Goal: Task Accomplishment & Management: Use online tool/utility

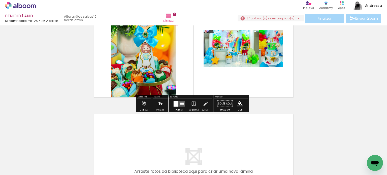
scroll to position [50, 0]
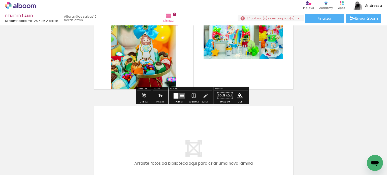
click at [174, 99] on div at bounding box center [179, 96] width 14 height 10
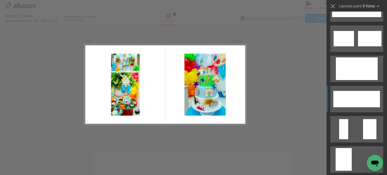
scroll to position [519, 0]
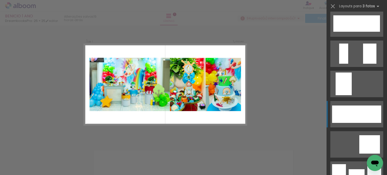
click at [350, 117] on div at bounding box center [345, 114] width 26 height 17
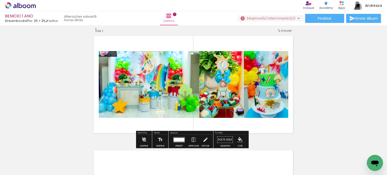
click at [150, 97] on quentale-photo at bounding box center [149, 84] width 100 height 67
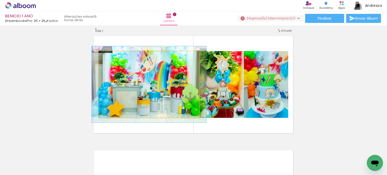
type paper-slider "114"
click at [113, 57] on div at bounding box center [113, 56] width 8 height 8
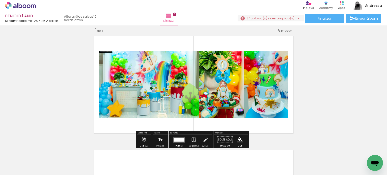
click at [357, 89] on div "Inserir lâmina 1 de 1" at bounding box center [193, 135] width 387 height 229
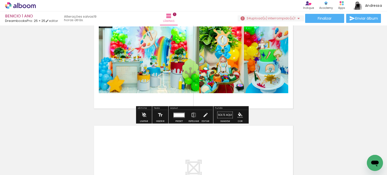
scroll to position [31, 0]
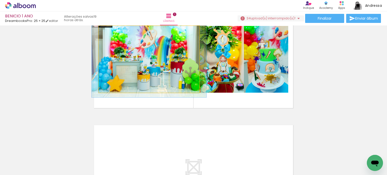
click at [155, 54] on quentale-photo at bounding box center [149, 59] width 100 height 67
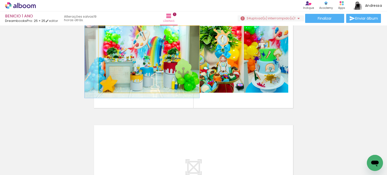
drag, startPoint x: 160, startPoint y: 63, endPoint x: 149, endPoint y: 64, distance: 11.3
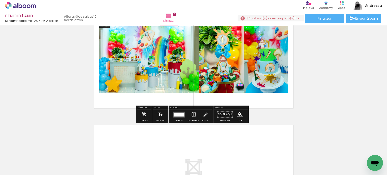
click at [346, 71] on div "Inserir lâmina 1 de 1" at bounding box center [193, 110] width 387 height 229
click at [152, 62] on quentale-photo at bounding box center [149, 59] width 100 height 67
click at [157, 52] on quentale-photo at bounding box center [149, 59] width 100 height 67
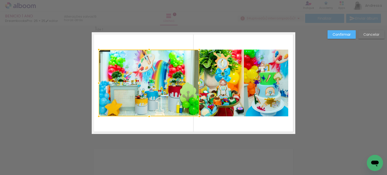
scroll to position [6, 0]
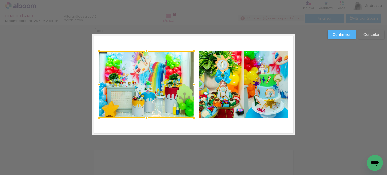
drag, startPoint x: 197, startPoint y: 85, endPoint x: 193, endPoint y: 85, distance: 4.0
click at [193, 85] on div at bounding box center [194, 85] width 10 height 10
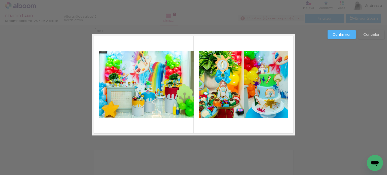
click at [325, 91] on div "Confirmar Cancelar" at bounding box center [193, 139] width 387 height 241
click at [0, 0] on slot "Confirmar" at bounding box center [0, 0] width 0 height 0
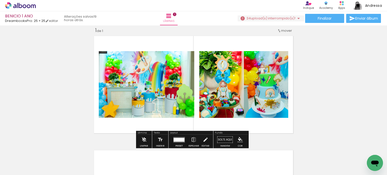
click at [179, 141] on quentale-layouter at bounding box center [179, 140] width 12 height 6
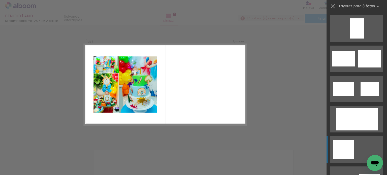
scroll to position [831, 0]
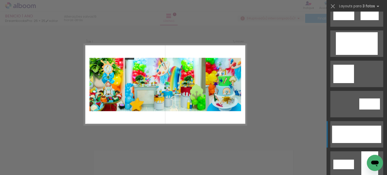
click at [346, 139] on div at bounding box center [356, 134] width 27 height 17
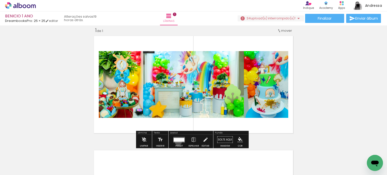
click at [177, 142] on quentale-layouter at bounding box center [179, 140] width 12 height 6
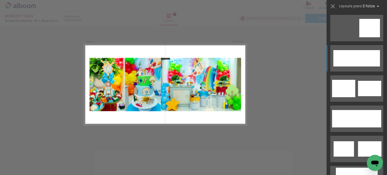
scroll to position [332, 0]
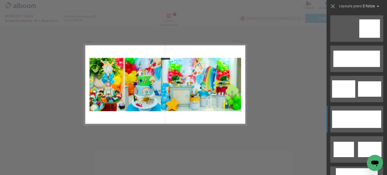
click at [357, 121] on div at bounding box center [368, 119] width 26 height 17
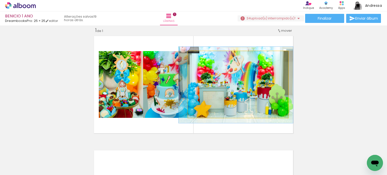
click at [219, 87] on quentale-photo at bounding box center [238, 84] width 100 height 67
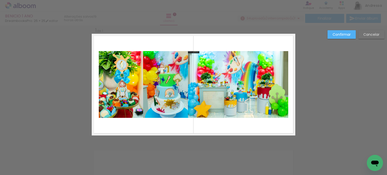
click at [245, 72] on quentale-photo at bounding box center [238, 84] width 100 height 67
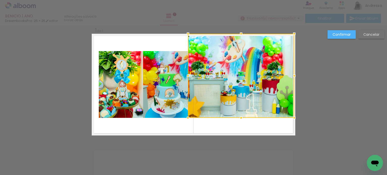
drag, startPoint x: 285, startPoint y: 51, endPoint x: 291, endPoint y: 36, distance: 16.5
click at [291, 36] on div at bounding box center [294, 34] width 10 height 10
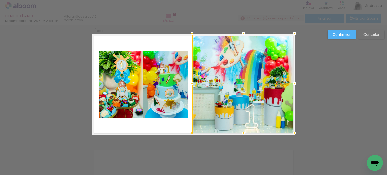
drag, startPoint x: 187, startPoint y: 117, endPoint x: 192, endPoint y: 130, distance: 13.8
click at [192, 130] on div at bounding box center [192, 133] width 10 height 10
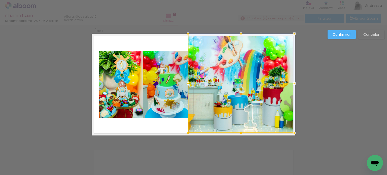
drag, startPoint x: 192, startPoint y: 130, endPoint x: 187, endPoint y: 130, distance: 4.3
click at [187, 130] on div at bounding box center [188, 133] width 10 height 10
click at [350, 35] on div "Confirmar Cancelar" at bounding box center [193, 139] width 387 height 241
click at [0, 0] on slot "Confirmar" at bounding box center [0, 0] width 0 height 0
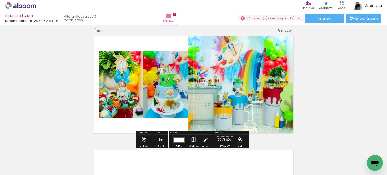
click at [239, 66] on quentale-photo at bounding box center [241, 83] width 106 height 99
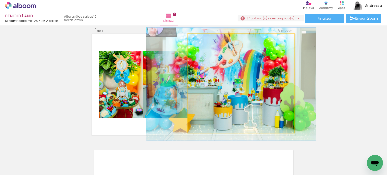
click at [239, 66] on quentale-photo at bounding box center [241, 83] width 106 height 99
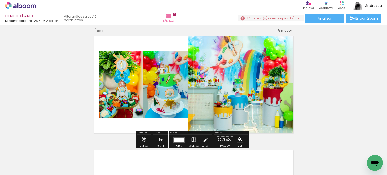
click at [176, 139] on div at bounding box center [177, 140] width 3 height 4
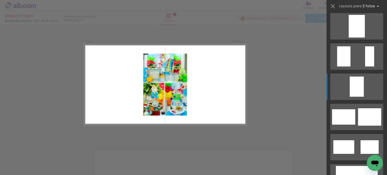
scroll to position [700, 0]
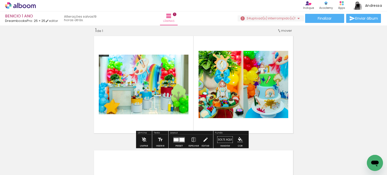
click at [142, 97] on quentale-photo at bounding box center [144, 85] width 90 height 60
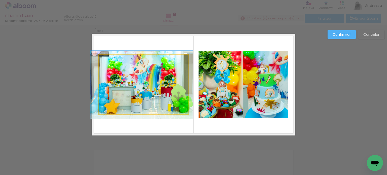
click at [105, 67] on quentale-photo at bounding box center [144, 85] width 90 height 60
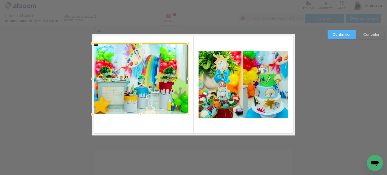
drag, startPoint x: 96, startPoint y: 54, endPoint x: 91, endPoint y: 43, distance: 11.9
click at [91, 43] on div at bounding box center [93, 43] width 10 height 10
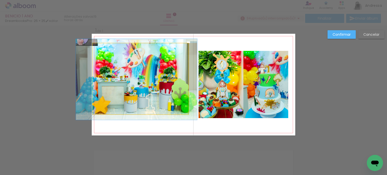
click at [168, 91] on quentale-photo at bounding box center [141, 78] width 96 height 71
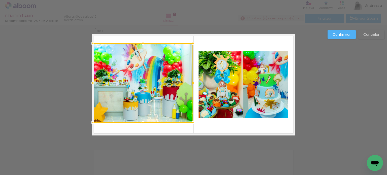
drag, startPoint x: 187, startPoint y: 114, endPoint x: 189, endPoint y: 122, distance: 8.9
click at [189, 122] on div at bounding box center [193, 123] width 10 height 10
click at [154, 87] on div at bounding box center [143, 82] width 100 height 79
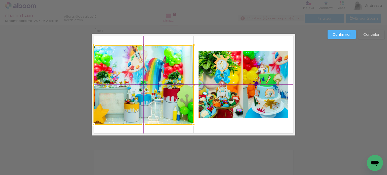
drag, startPoint x: 140, startPoint y: 85, endPoint x: 143, endPoint y: 85, distance: 3.5
click at [143, 85] on div at bounding box center [143, 84] width 100 height 79
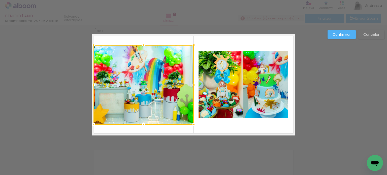
click at [143, 85] on div at bounding box center [143, 84] width 100 height 79
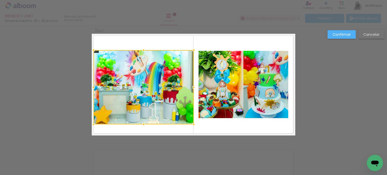
drag, startPoint x: 144, startPoint y: 45, endPoint x: 144, endPoint y: 52, distance: 6.8
click at [144, 52] on div at bounding box center [144, 50] width 10 height 10
click at [349, 37] on paper-button "Confirmar" at bounding box center [341, 34] width 28 height 9
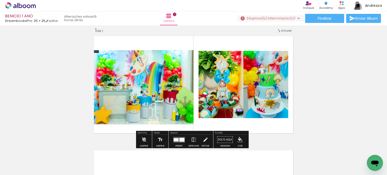
click at [352, 71] on div "Inserir lâmina 1 de 1" at bounding box center [193, 135] width 387 height 229
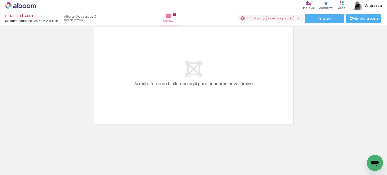
scroll to position [0, 263]
drag, startPoint x: 194, startPoint y: 162, endPoint x: 190, endPoint y: 135, distance: 27.4
click at [161, 105] on quentale-workspace at bounding box center [193, 87] width 387 height 175
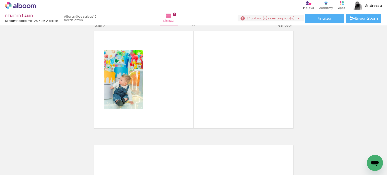
scroll to position [121, 0]
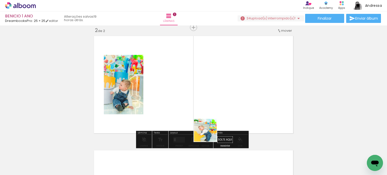
drag, startPoint x: 211, startPoint y: 151, endPoint x: 216, endPoint y: 115, distance: 36.6
click at [208, 102] on quentale-workspace at bounding box center [193, 87] width 387 height 175
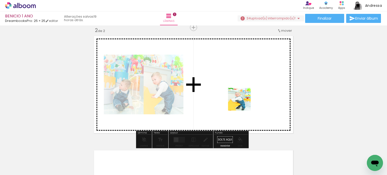
drag, startPoint x: 244, startPoint y: 138, endPoint x: 243, endPoint y: 103, distance: 35.0
click at [243, 103] on quentale-workspace at bounding box center [193, 87] width 387 height 175
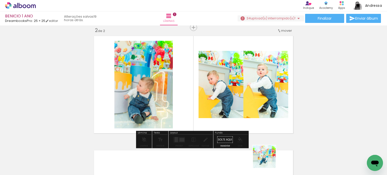
drag, startPoint x: 270, startPoint y: 169, endPoint x: 264, endPoint y: 133, distance: 37.0
click at [253, 106] on quentale-workspace at bounding box center [193, 87] width 387 height 175
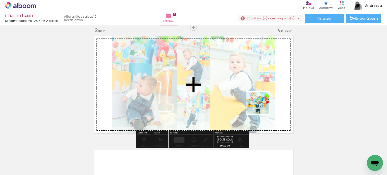
drag, startPoint x: 298, startPoint y: 164, endPoint x: 276, endPoint y: 126, distance: 43.3
click at [261, 107] on quentale-workspace at bounding box center [193, 87] width 387 height 175
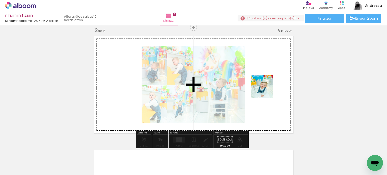
drag, startPoint x: 324, startPoint y: 157, endPoint x: 249, endPoint y: 68, distance: 116.7
click at [250, 69] on quentale-workspace at bounding box center [193, 87] width 387 height 175
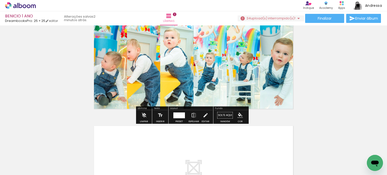
scroll to position [146, 0]
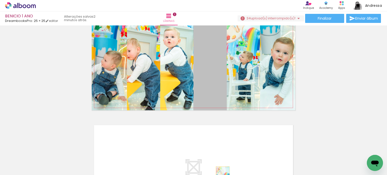
drag, startPoint x: 212, startPoint y: 65, endPoint x: 241, endPoint y: 130, distance: 70.7
click at [222, 170] on quentale-workspace at bounding box center [193, 87] width 387 height 175
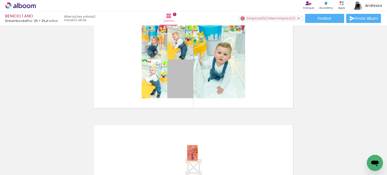
drag, startPoint x: 177, startPoint y: 90, endPoint x: 197, endPoint y: 162, distance: 74.8
click at [189, 157] on quentale-workspace at bounding box center [193, 87] width 387 height 175
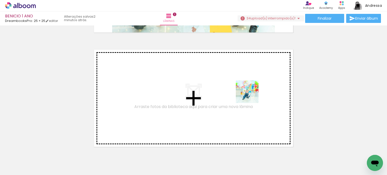
drag, startPoint x: 266, startPoint y: 155, endPoint x: 250, endPoint y: 92, distance: 64.2
click at [250, 92] on quentale-workspace at bounding box center [193, 87] width 387 height 175
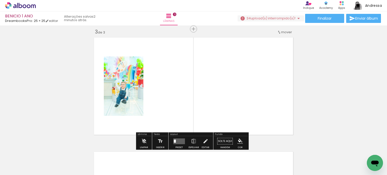
scroll to position [235, 0]
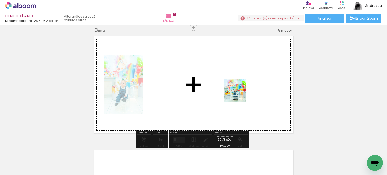
drag, startPoint x: 284, startPoint y: 148, endPoint x: 292, endPoint y: 133, distance: 16.4
click at [239, 94] on quentale-workspace at bounding box center [193, 87] width 387 height 175
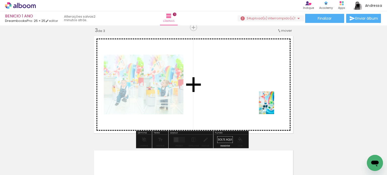
drag, startPoint x: 351, startPoint y: 161, endPoint x: 266, endPoint y: 93, distance: 108.6
click at [266, 93] on quentale-workspace at bounding box center [193, 87] width 387 height 175
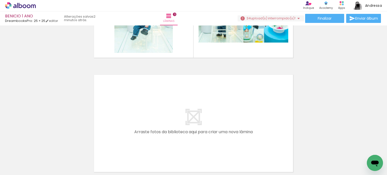
scroll to position [0, 1491]
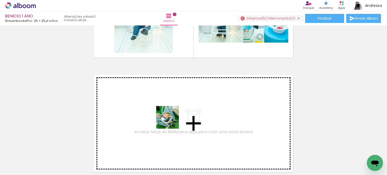
drag, startPoint x: 204, startPoint y: 159, endPoint x: 171, endPoint y: 121, distance: 49.8
click at [171, 121] on quentale-workspace at bounding box center [193, 87] width 387 height 175
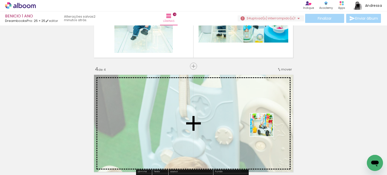
drag, startPoint x: 314, startPoint y: 163, endPoint x: 263, endPoint y: 128, distance: 61.8
click at [263, 128] on quentale-workspace at bounding box center [193, 87] width 387 height 175
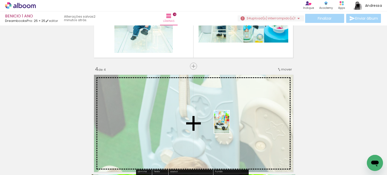
drag, startPoint x: 330, startPoint y: 163, endPoint x: 229, endPoint y: 126, distance: 107.9
click at [229, 126] on quentale-workspace at bounding box center [193, 87] width 387 height 175
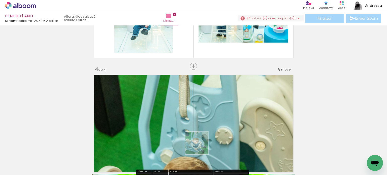
drag, startPoint x: 198, startPoint y: 160, endPoint x: 201, endPoint y: 118, distance: 41.7
click at [201, 118] on quentale-workspace at bounding box center [193, 87] width 387 height 175
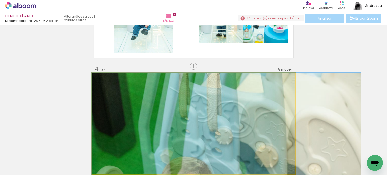
click at [205, 125] on quentale-photo at bounding box center [194, 124] width 204 height 102
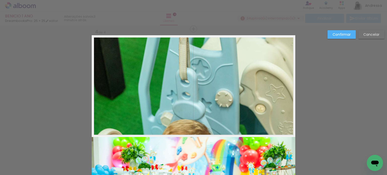
scroll to position [349, 0]
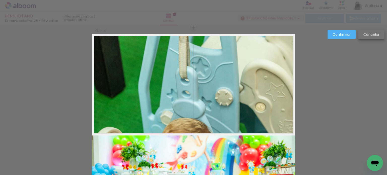
click at [0, 0] on slot "Cancelar" at bounding box center [0, 0] width 0 height 0
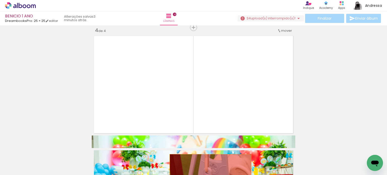
drag, startPoint x: 238, startPoint y: 107, endPoint x: 209, endPoint y: 175, distance: 74.0
click at [209, 175] on quentale-workspace at bounding box center [193, 87] width 387 height 175
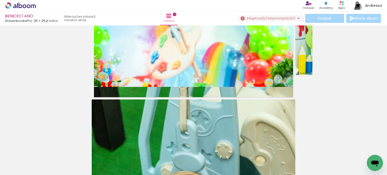
scroll to position [500, 0]
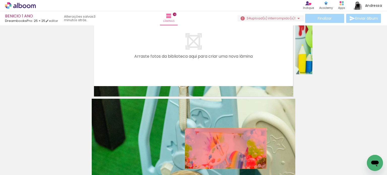
drag, startPoint x: 229, startPoint y: 69, endPoint x: 218, endPoint y: 174, distance: 105.5
click at [218, 174] on quentale-workspace at bounding box center [193, 87] width 387 height 175
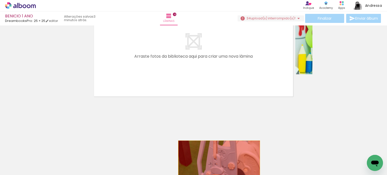
drag, startPoint x: 218, startPoint y: 152, endPoint x: 216, endPoint y: 173, distance: 21.5
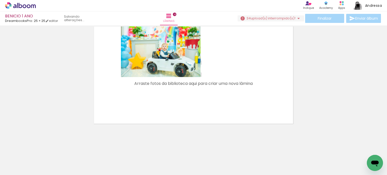
scroll to position [473, 0]
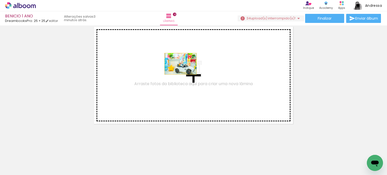
drag, startPoint x: 183, startPoint y: 48, endPoint x: 176, endPoint y: 61, distance: 14.4
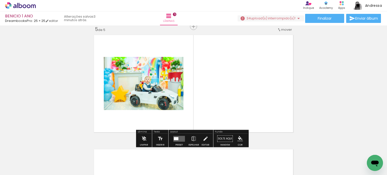
scroll to position [464, 0]
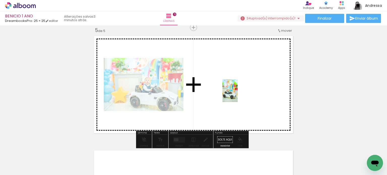
drag, startPoint x: 312, startPoint y: 150, endPoint x: 238, endPoint y: 94, distance: 92.7
click at [238, 94] on quentale-workspace at bounding box center [193, 87] width 387 height 175
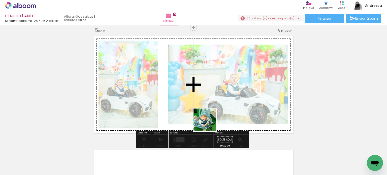
drag, startPoint x: 201, startPoint y: 154, endPoint x: 209, endPoint y: 119, distance: 35.7
click at [209, 119] on quentale-workspace at bounding box center [193, 87] width 387 height 175
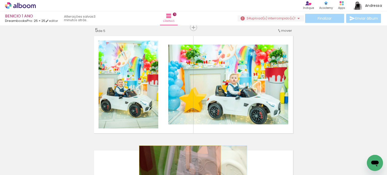
drag, startPoint x: 210, startPoint y: 84, endPoint x: 178, endPoint y: 166, distance: 87.9
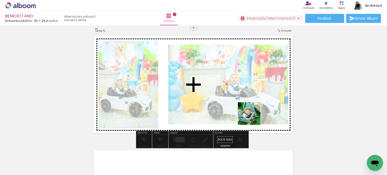
drag, startPoint x: 218, startPoint y: 146, endPoint x: 268, endPoint y: 127, distance: 53.7
click at [268, 127] on quentale-workspace at bounding box center [193, 87] width 387 height 175
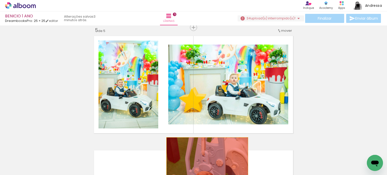
drag, startPoint x: 215, startPoint y: 87, endPoint x: 201, endPoint y: 174, distance: 88.2
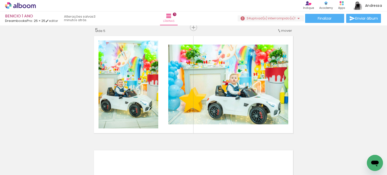
scroll to position [0, 1705]
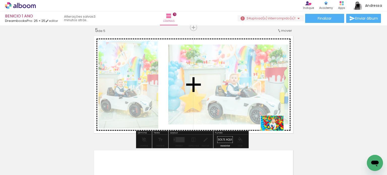
drag, startPoint x: 291, startPoint y: 159, endPoint x: 276, endPoint y: 131, distance: 32.2
click at [276, 131] on quentale-workspace at bounding box center [193, 87] width 387 height 175
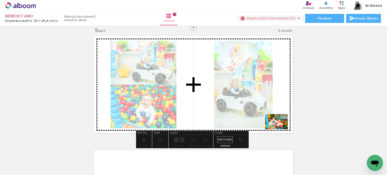
drag, startPoint x: 338, startPoint y: 158, endPoint x: 280, endPoint y: 129, distance: 64.7
click at [280, 129] on quentale-workspace at bounding box center [193, 87] width 387 height 175
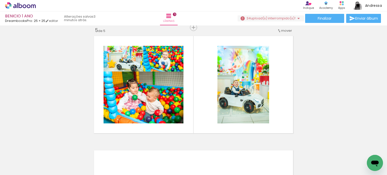
scroll to position [0, 1912]
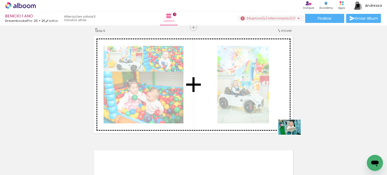
drag, startPoint x: 340, startPoint y: 158, endPoint x: 293, endPoint y: 135, distance: 52.6
click at [293, 135] on quentale-workspace at bounding box center [193, 87] width 387 height 175
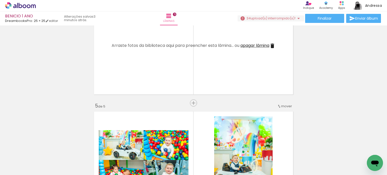
scroll to position [489, 0]
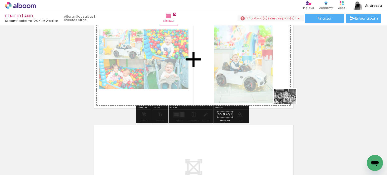
drag, startPoint x: 119, startPoint y: 157, endPoint x: 289, endPoint y: 104, distance: 178.1
click at [289, 104] on quentale-workspace at bounding box center [193, 87] width 387 height 175
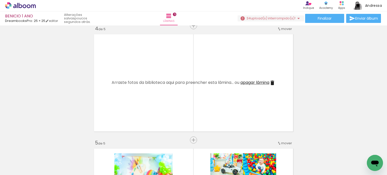
scroll to position [313, 0]
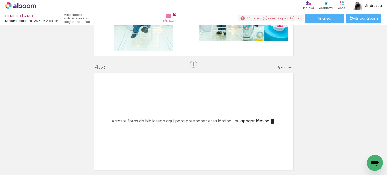
click at [272, 123] on iron-icon at bounding box center [272, 121] width 6 height 6
